Goal: Information Seeking & Learning: Learn about a topic

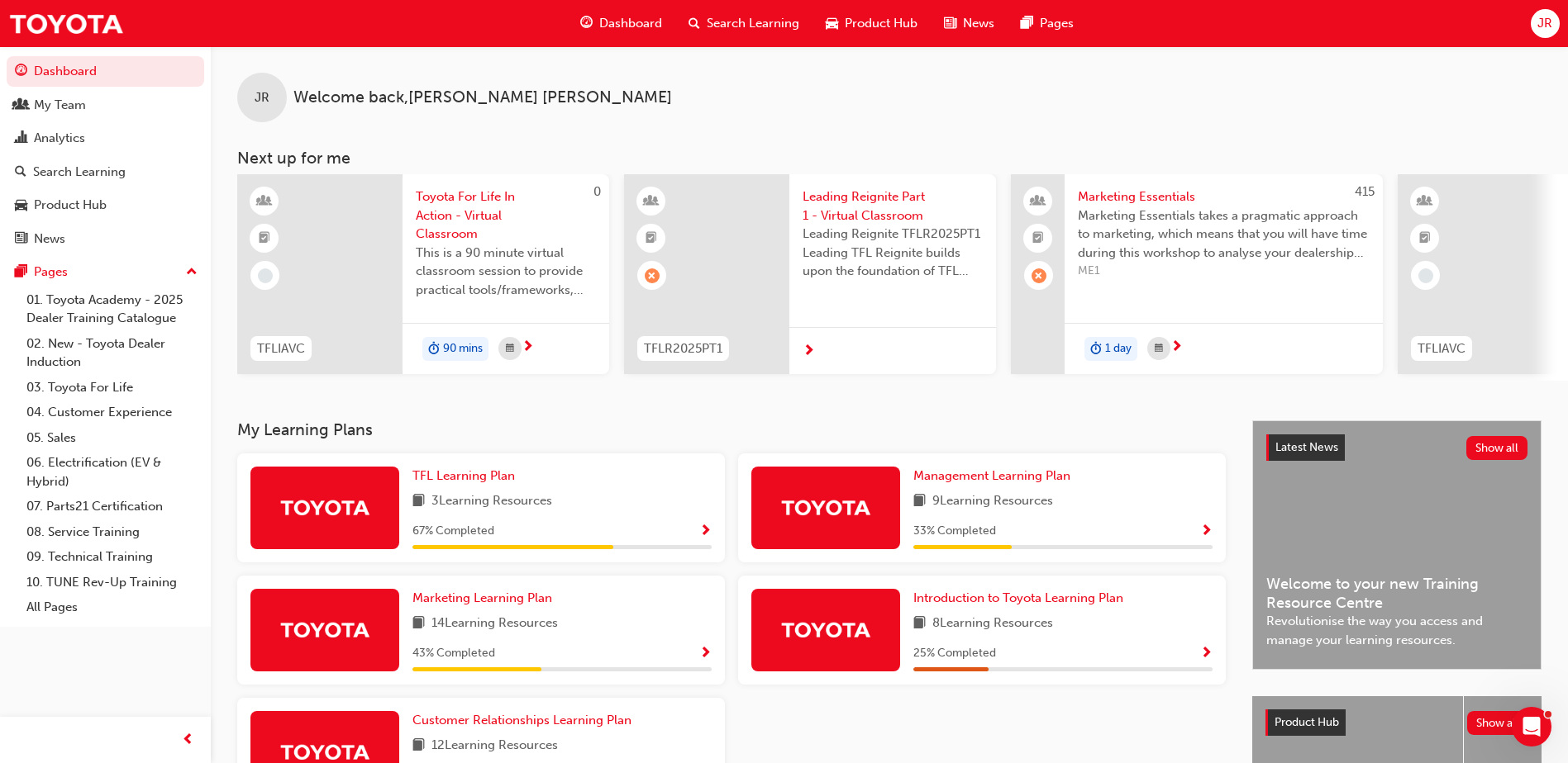
click at [773, 35] on div "Search Learning" at bounding box center [743, 23] width 137 height 34
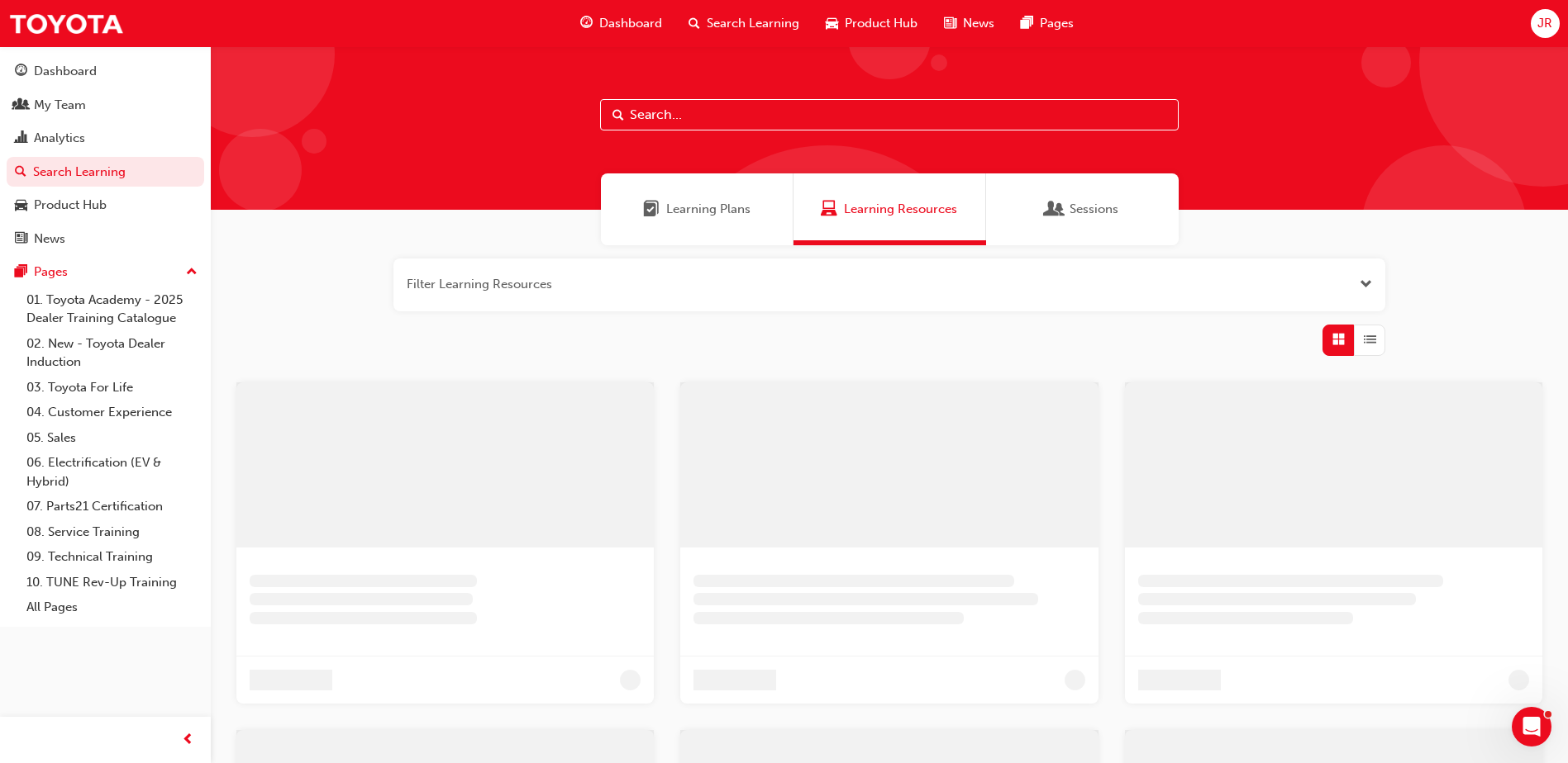
click at [640, 112] on input "text" at bounding box center [889, 115] width 579 height 31
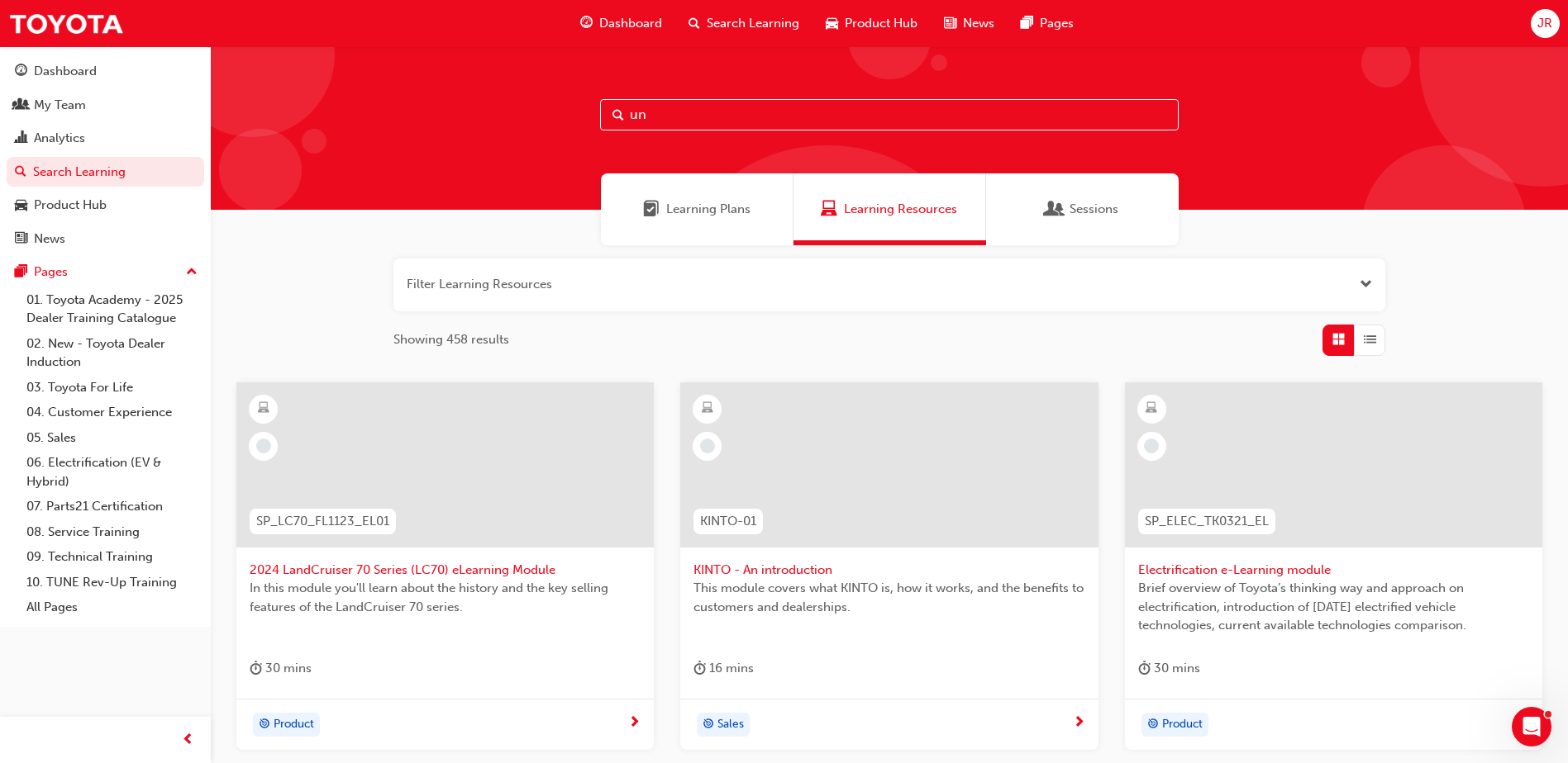
type input "u"
type input "induction"
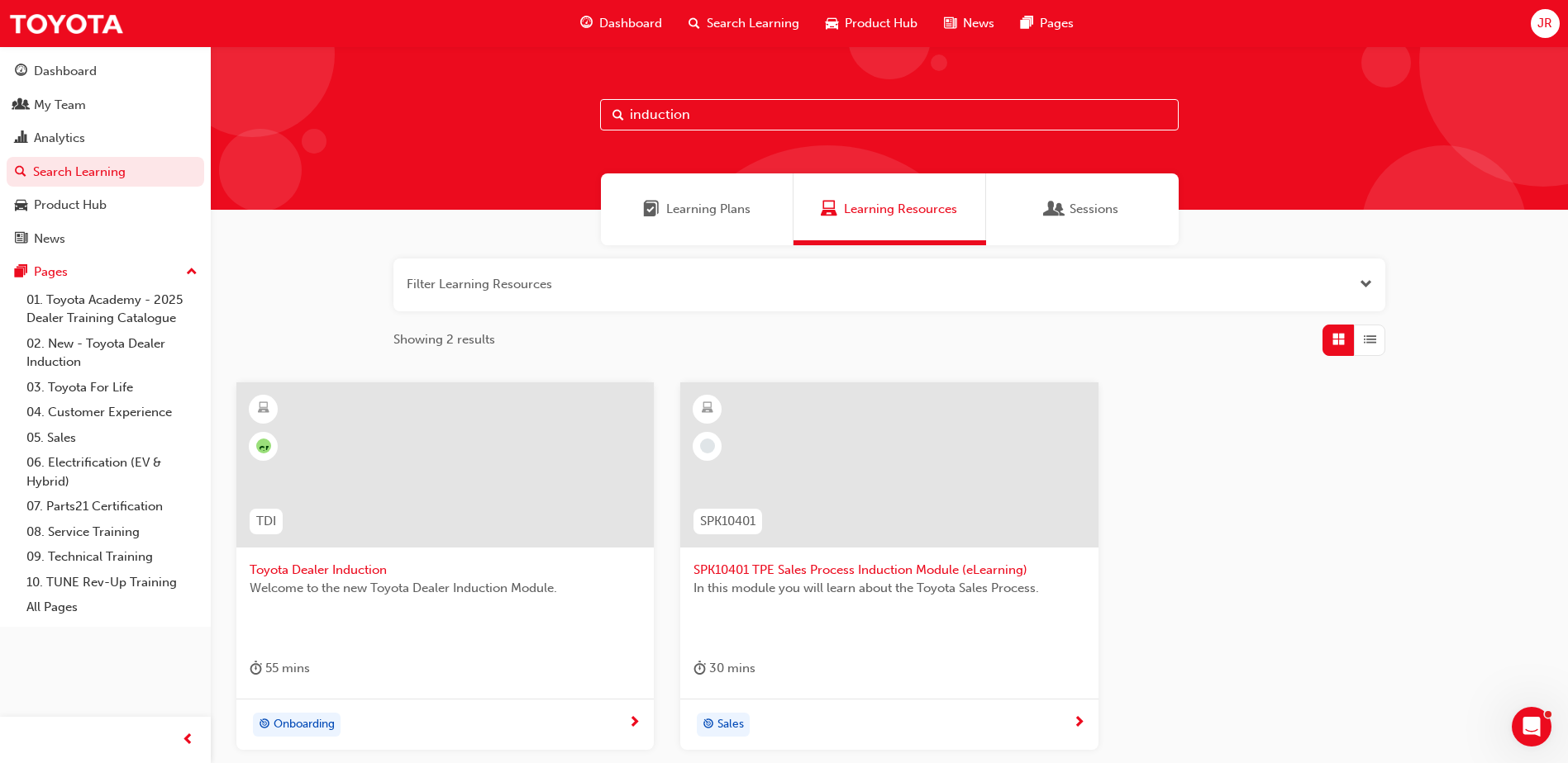
click at [320, 545] on div at bounding box center [445, 466] width 417 height 165
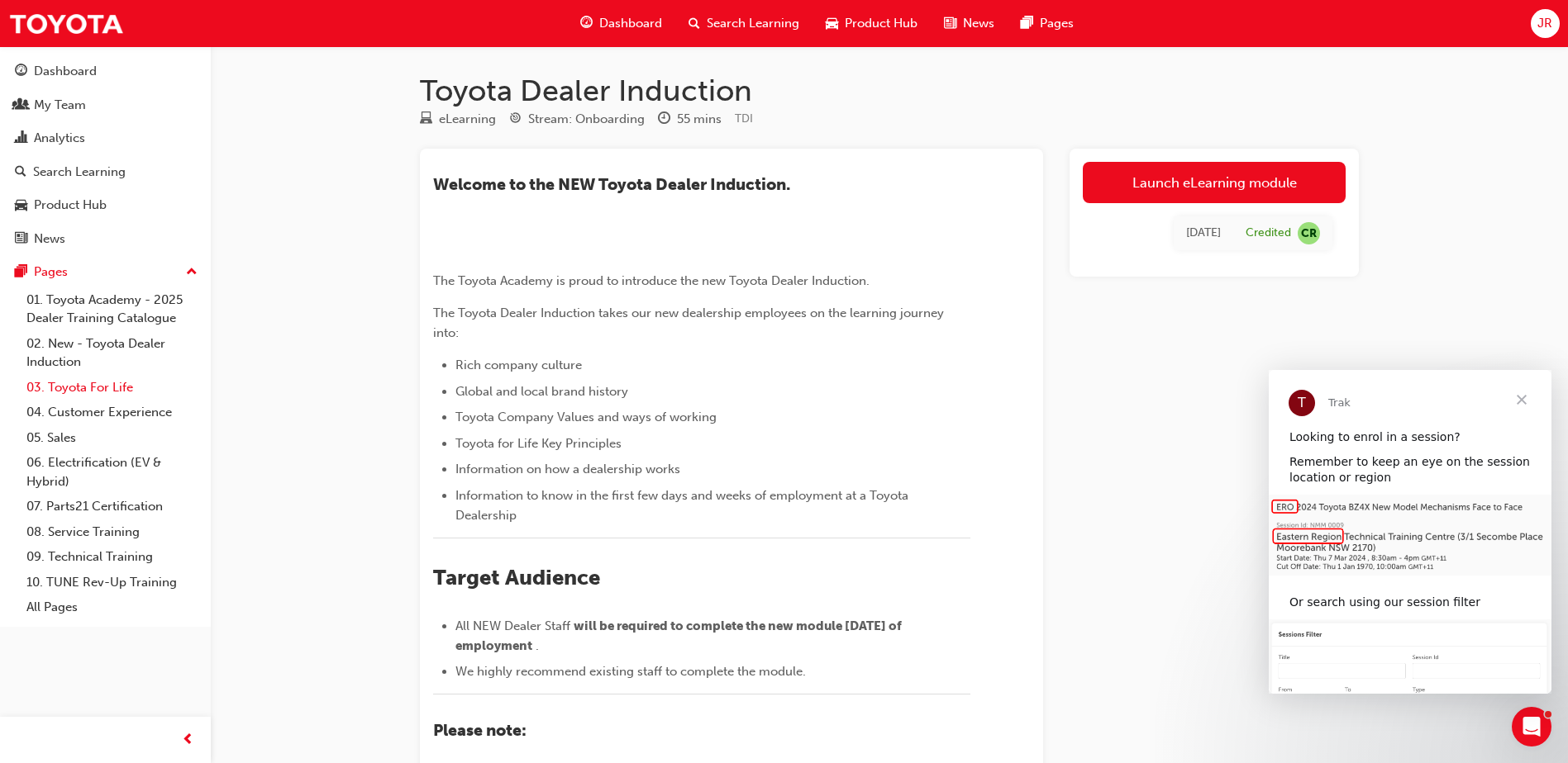
click at [114, 388] on link "03. Toyota For Life" at bounding box center [112, 388] width 185 height 26
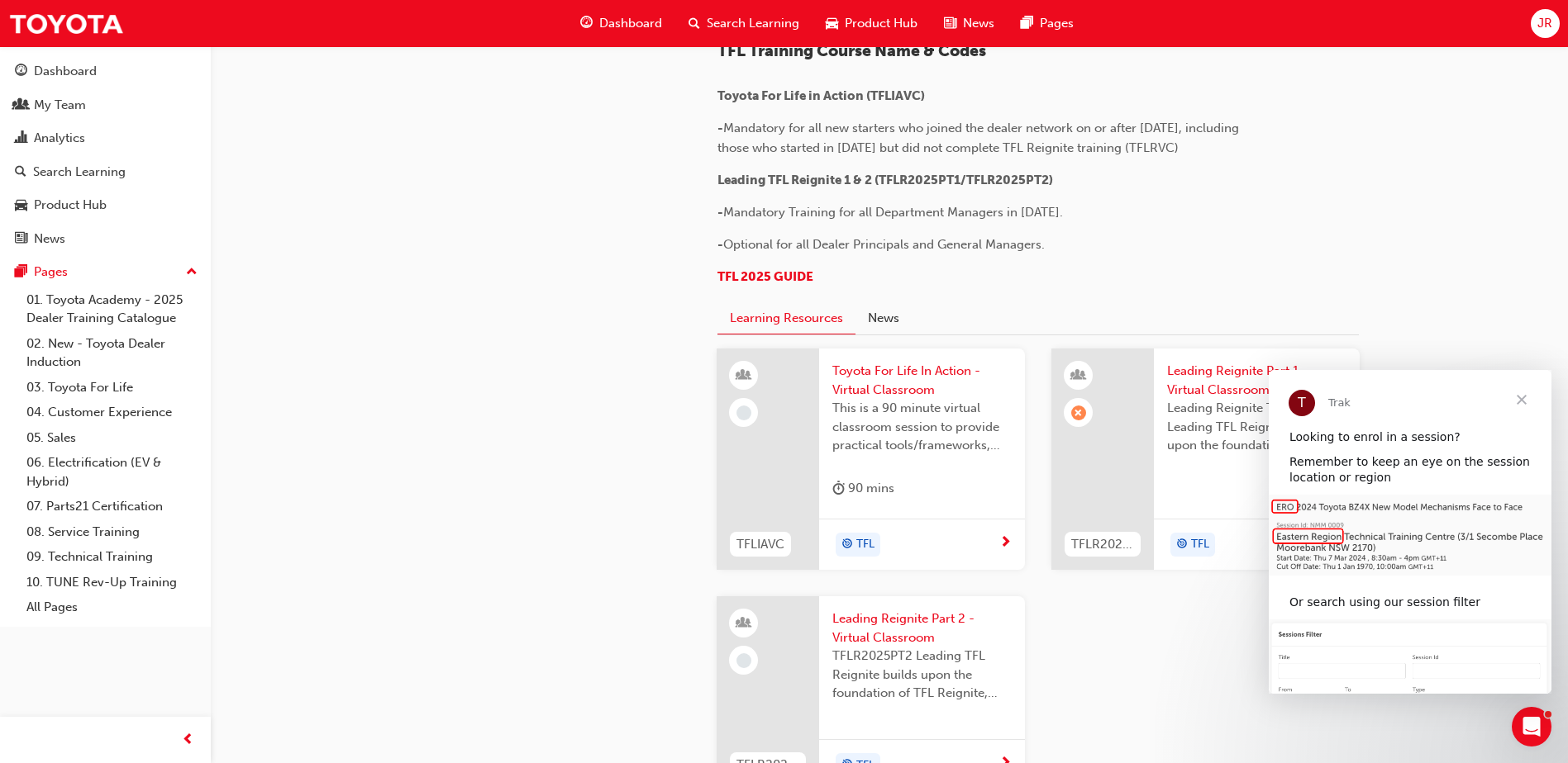
scroll to position [988, 0]
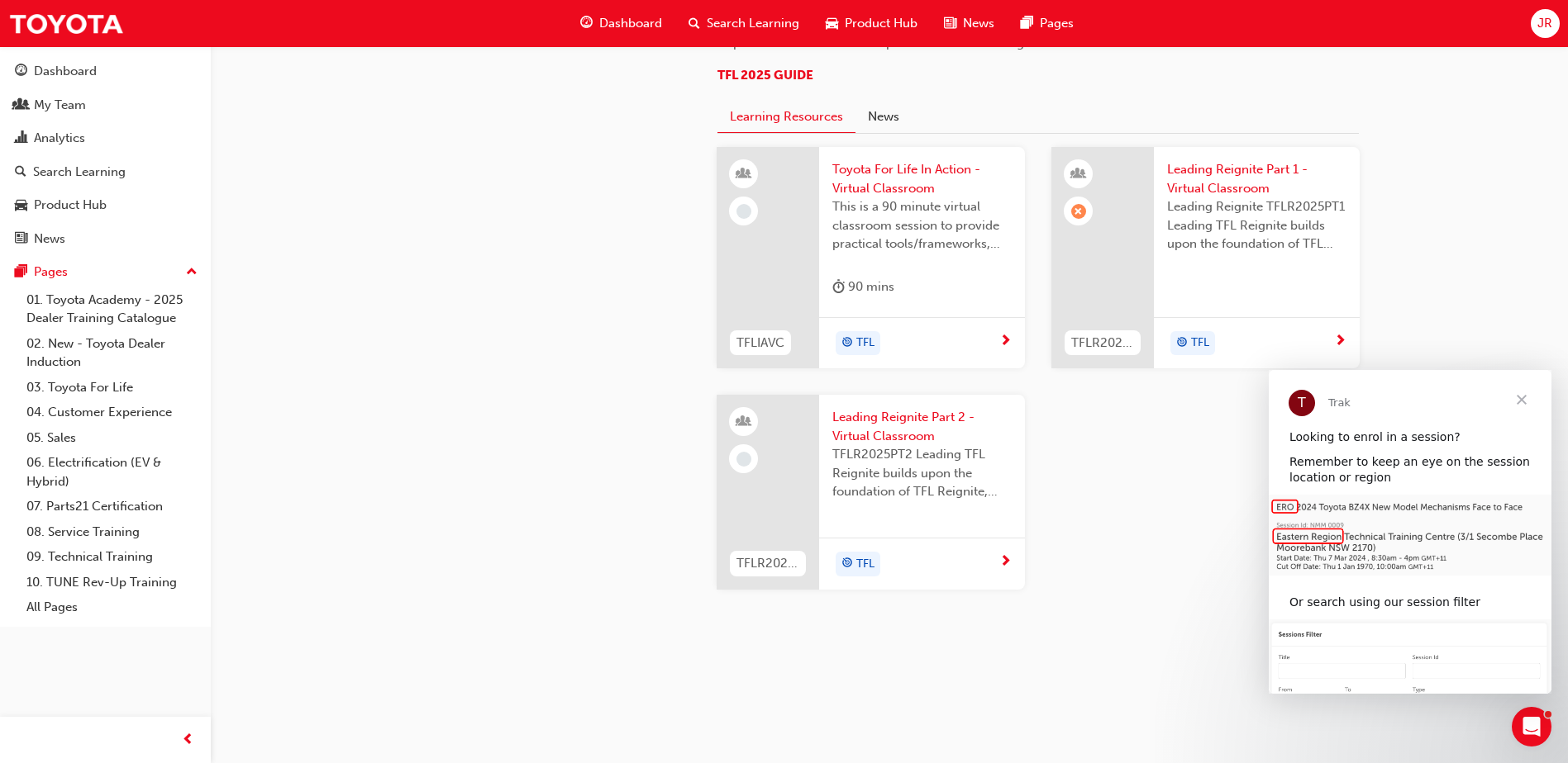
click at [1237, 194] on span "Leading Reignite Part 1 - Virtual Classroom" at bounding box center [1257, 179] width 179 height 37
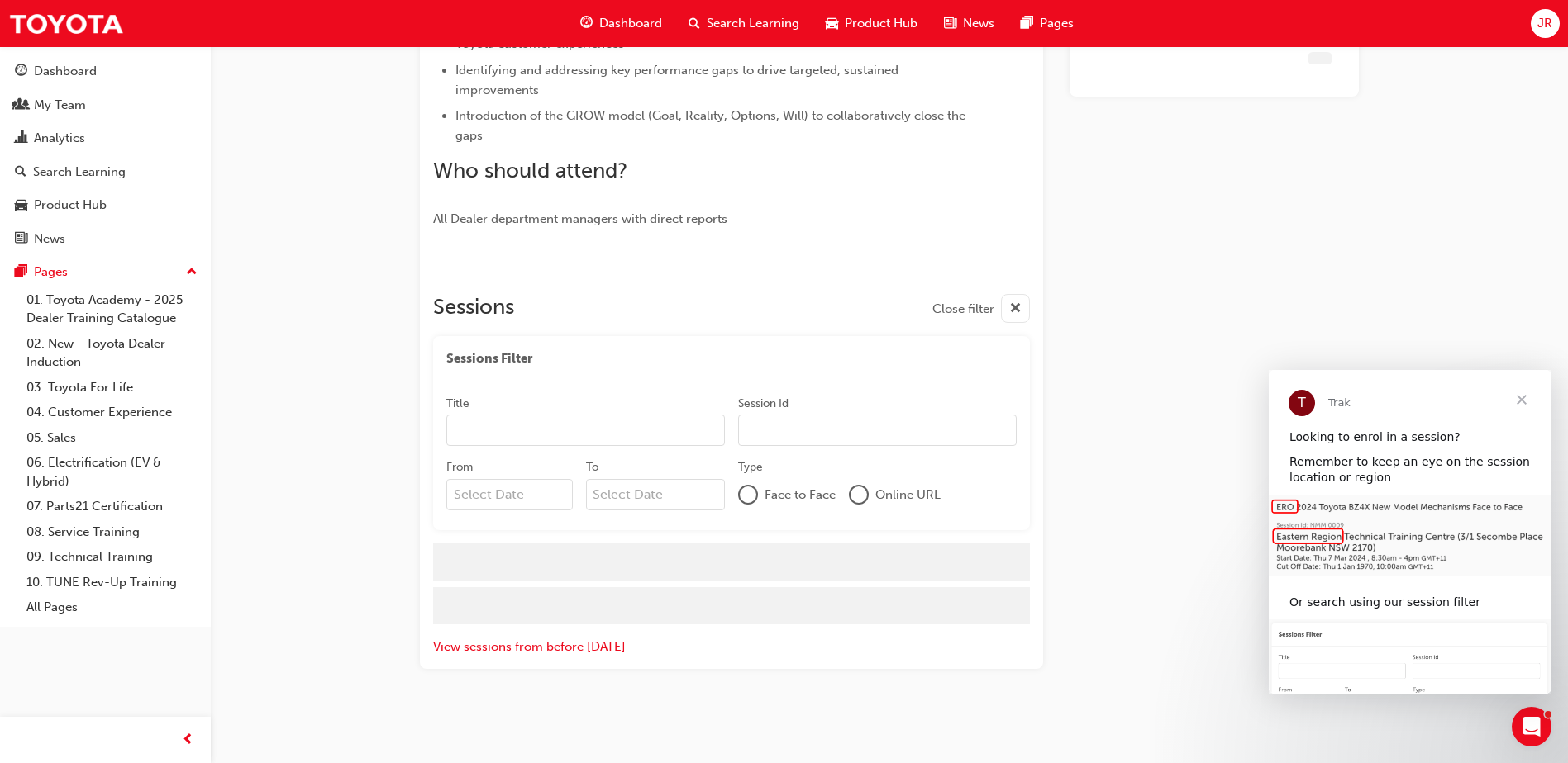
scroll to position [466, 0]
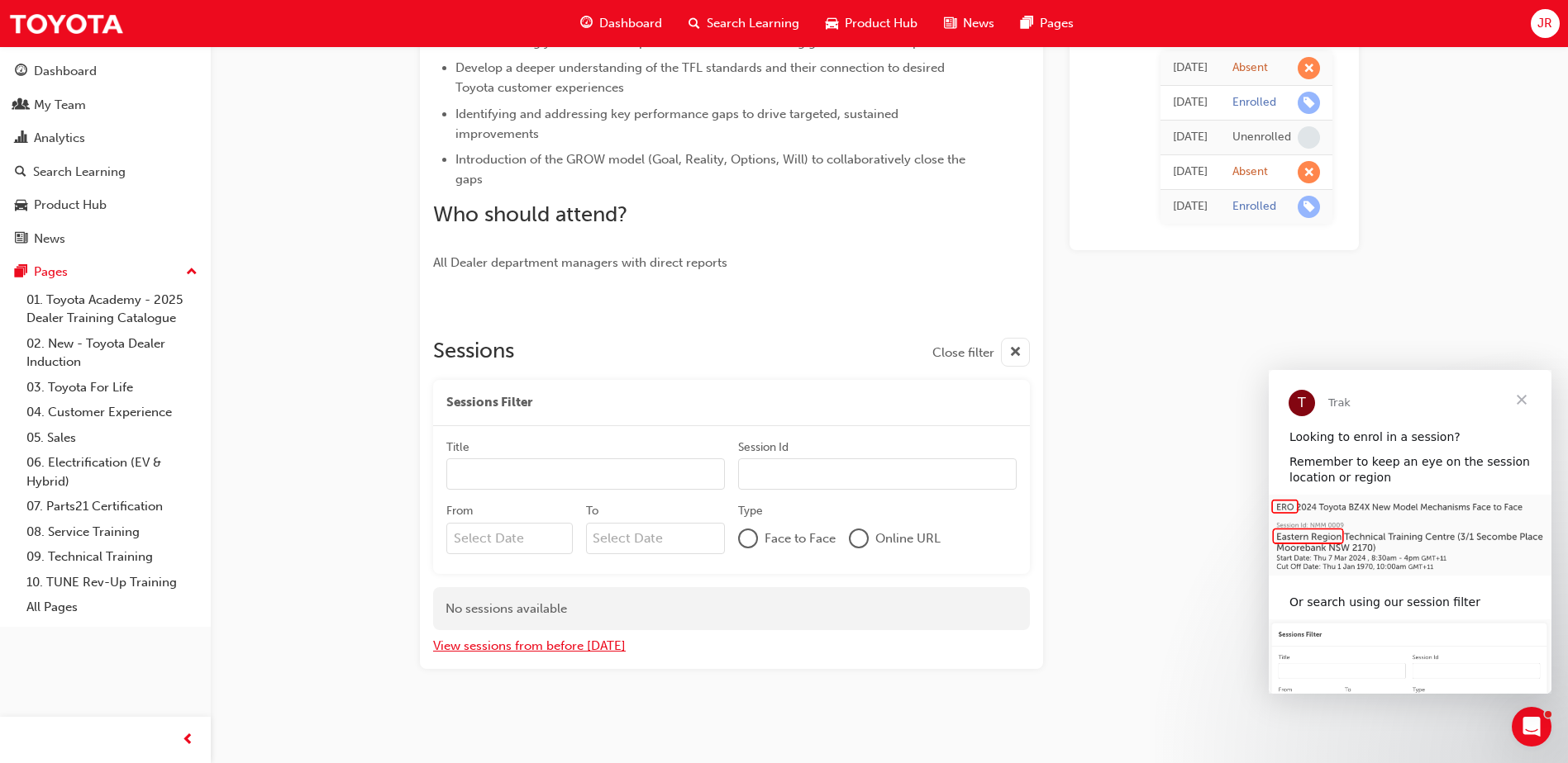
click at [545, 648] on button "View sessions from before [DATE]" at bounding box center [530, 646] width 193 height 19
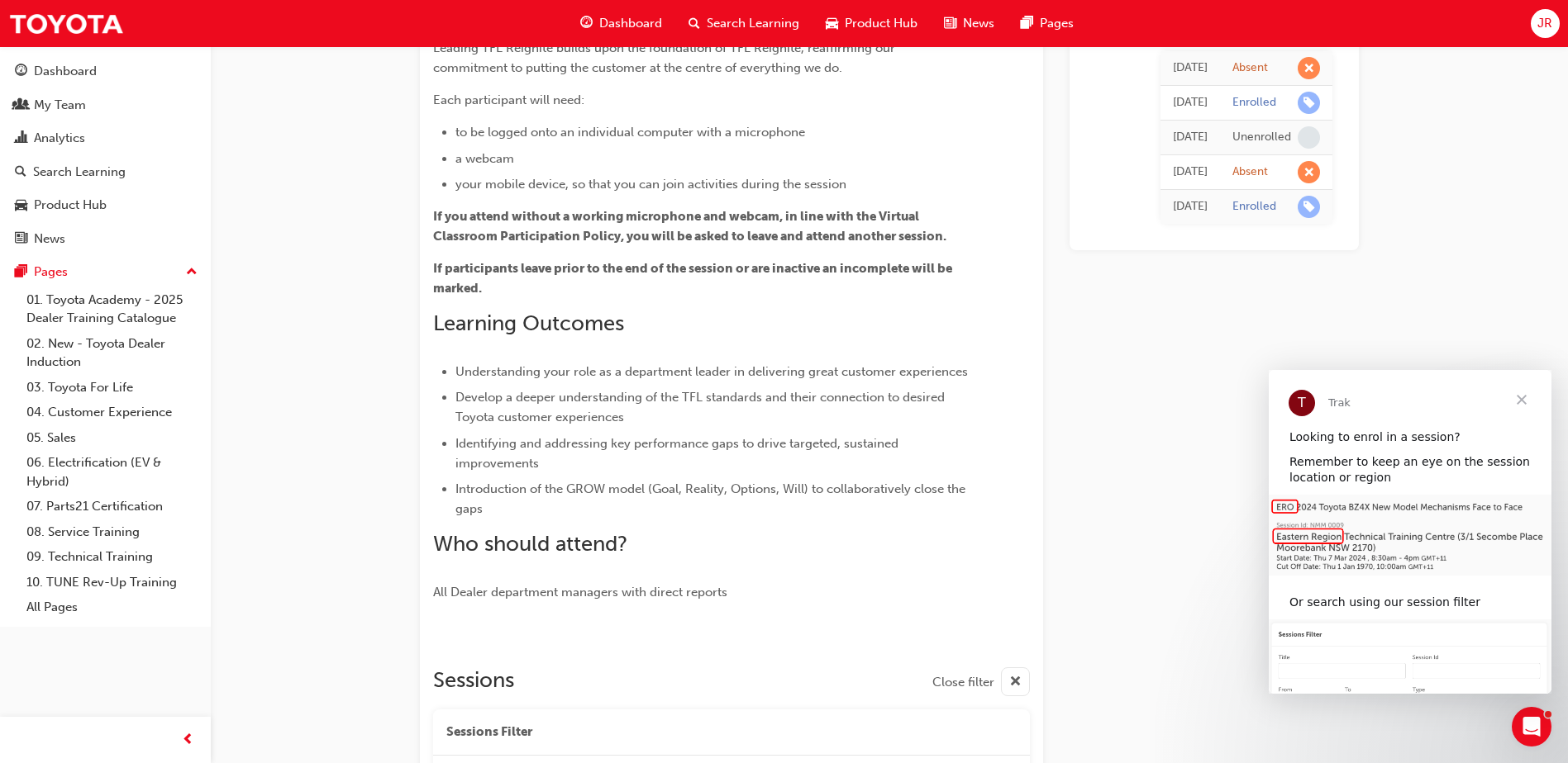
scroll to position [136, 0]
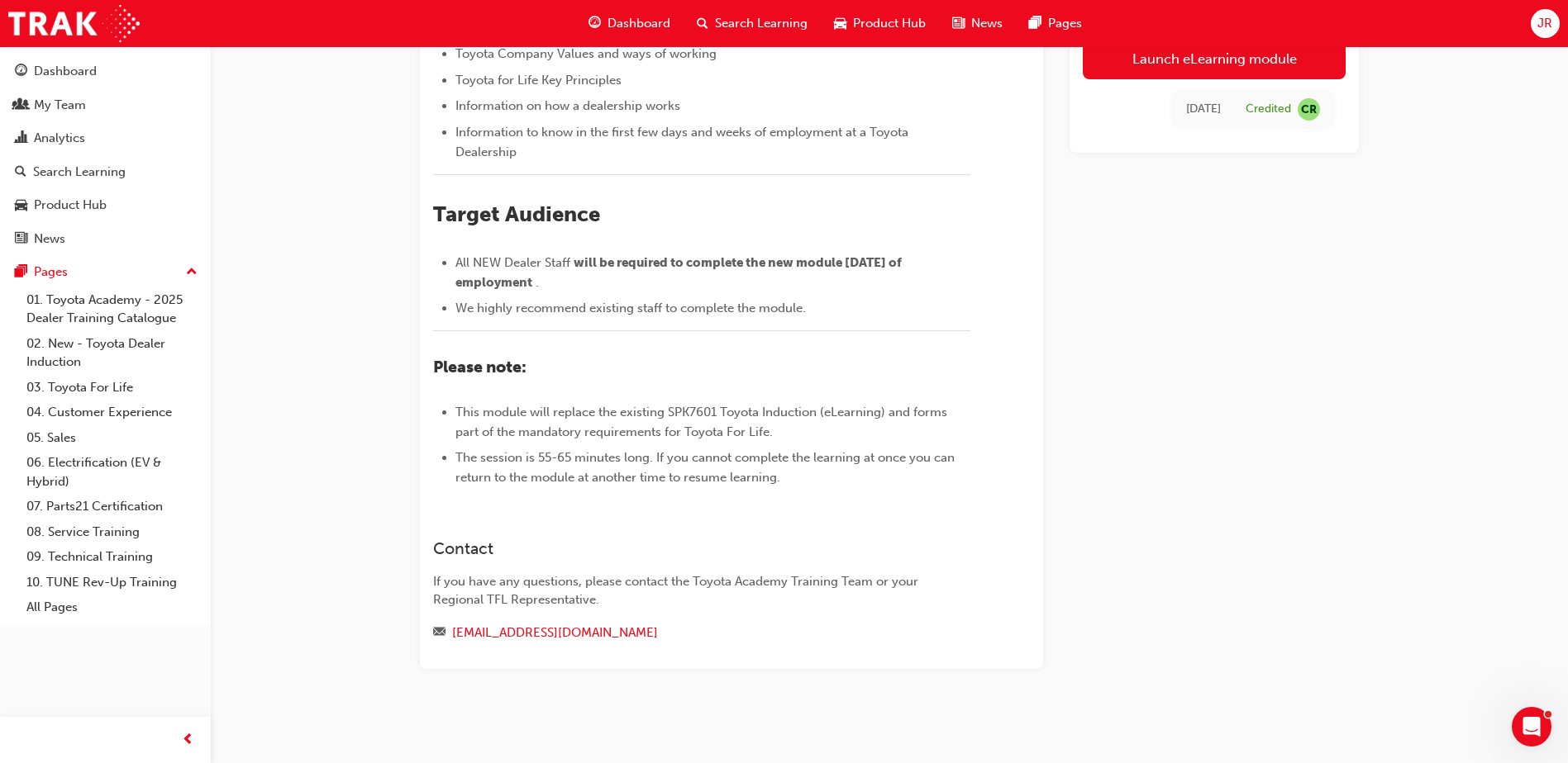
scroll to position [496, 0]
